Goal: Task Accomplishment & Management: Use online tool/utility

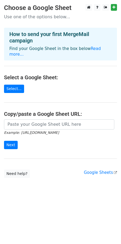
click at [8, 184] on body "Choose a Google Sheet Use one of the options below... How to send your first Me…" at bounding box center [60, 101] width 121 height 195
click at [19, 84] on link "Select..." at bounding box center [14, 88] width 20 height 8
click at [15, 84] on link "Select..." at bounding box center [14, 88] width 20 height 8
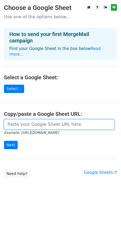
click at [24, 119] on input "url" at bounding box center [59, 124] width 110 height 10
paste input "[URL][DOMAIN_NAME]"
type input "[URL][DOMAIN_NAME]"
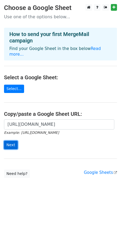
scroll to position [0, 0]
click at [14, 141] on input "Next" at bounding box center [11, 145] width 14 height 8
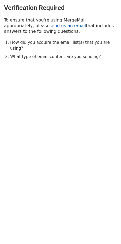
click at [50, 25] on link "send us an email" at bounding box center [68, 25] width 36 height 5
click at [29, 31] on p "To ensure that you're using MergeMail appropriately, please send us an email th…" at bounding box center [60, 25] width 113 height 17
click at [50, 27] on link "send us an email" at bounding box center [68, 25] width 36 height 5
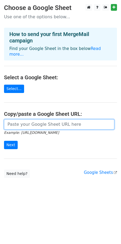
click at [34, 120] on input "url" at bounding box center [59, 124] width 110 height 10
type input "https://docs.google.com/spreadsheets/d/1SNIriy_UGNTHojMok6b_JvqzCh84LTFc5hE0BHS…"
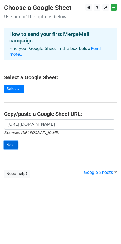
click at [9, 141] on input "Next" at bounding box center [11, 145] width 14 height 8
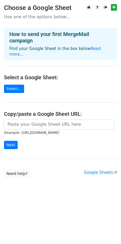
click at [48, 54] on div "How to send your first MergeMail campaign Find your Google Sheet in the box bel…" at bounding box center [60, 44] width 113 height 33
click at [16, 84] on link "Select..." at bounding box center [14, 88] width 20 height 8
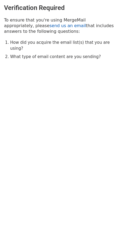
click at [50, 26] on link "send us an email" at bounding box center [68, 25] width 36 height 5
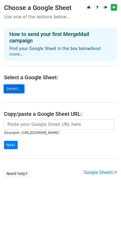
click at [15, 84] on link "Select..." at bounding box center [14, 88] width 20 height 8
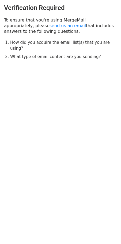
click at [79, 187] on html "Verification Required To ensure that you're using MergeMail appropriately, plea…" at bounding box center [60, 122] width 121 height 244
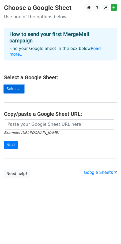
click at [13, 84] on link "Select..." at bounding box center [14, 88] width 20 height 8
